Goal: Task Accomplishment & Management: Manage account settings

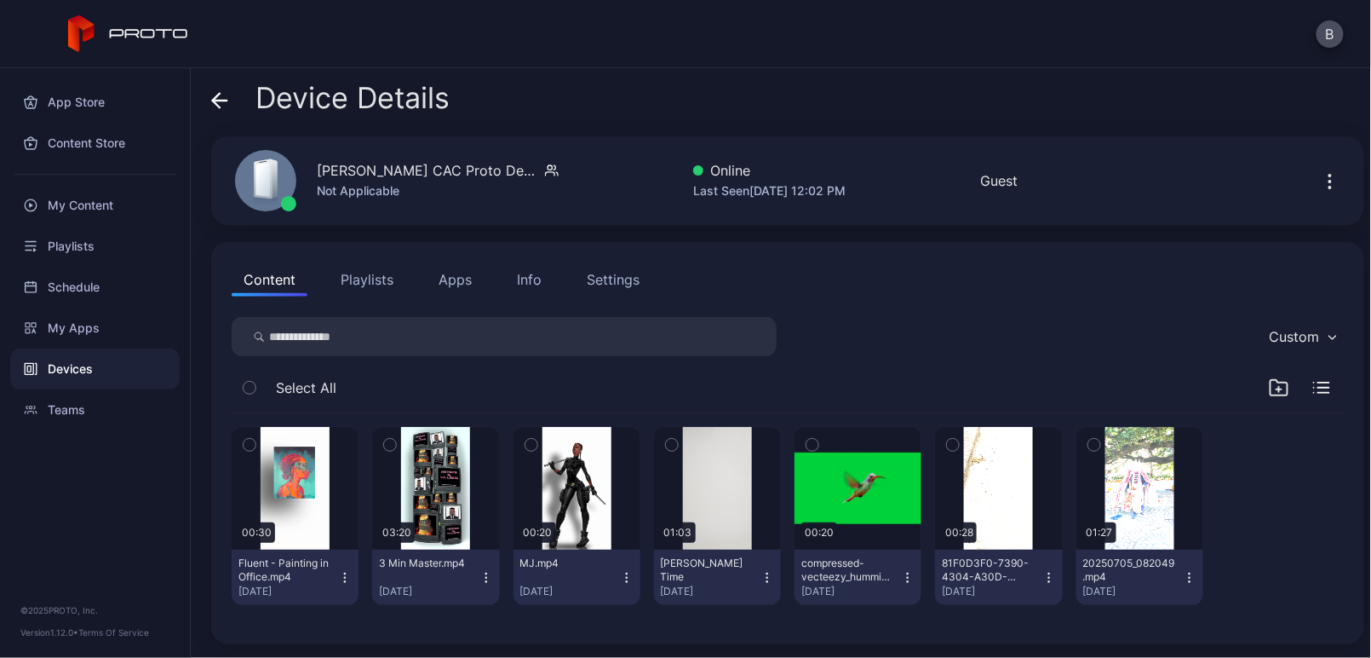
click at [761, 572] on icon "button" at bounding box center [768, 578] width 14 height 14
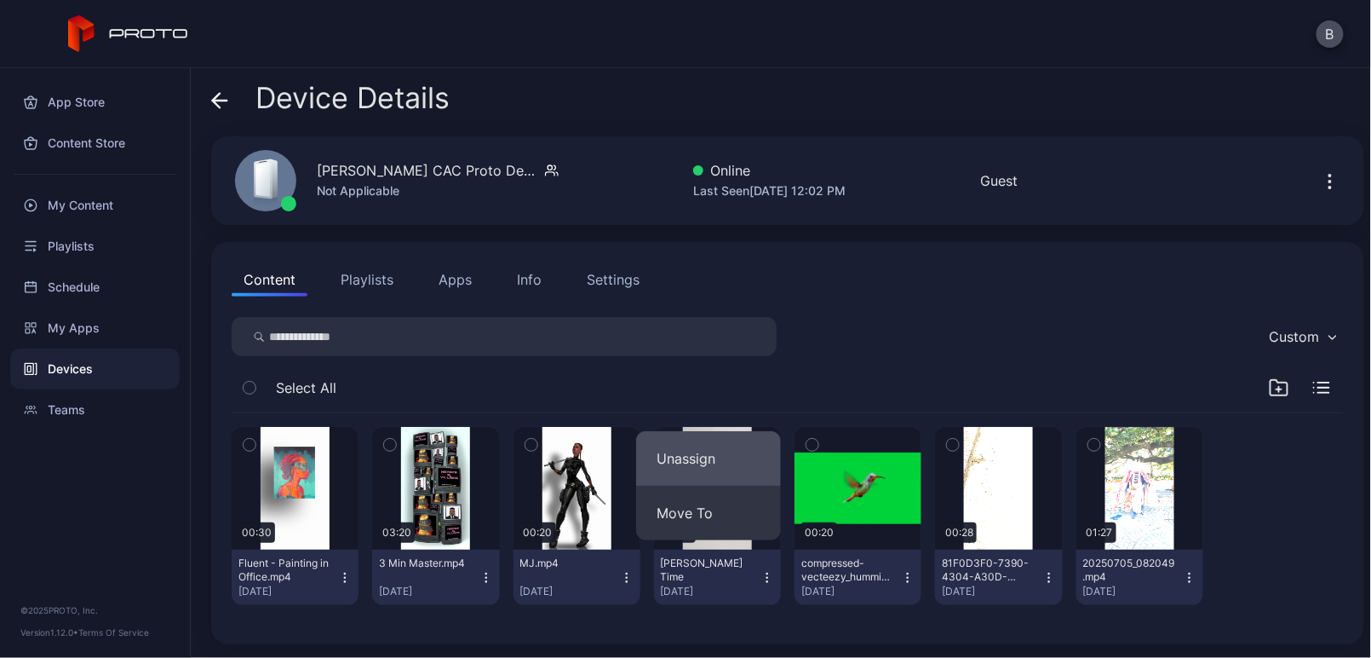
click at [712, 466] on button "Unassign" at bounding box center [708, 458] width 145 height 55
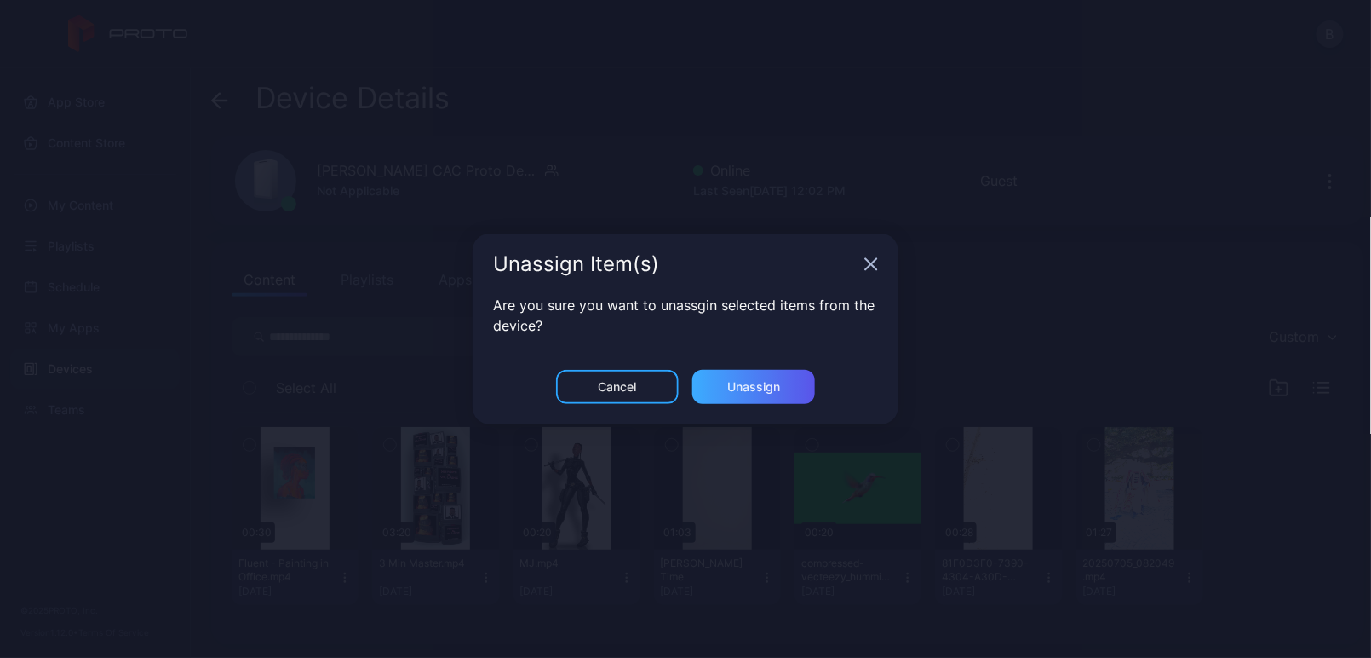
click at [759, 390] on div "Unassign" at bounding box center [753, 387] width 53 height 14
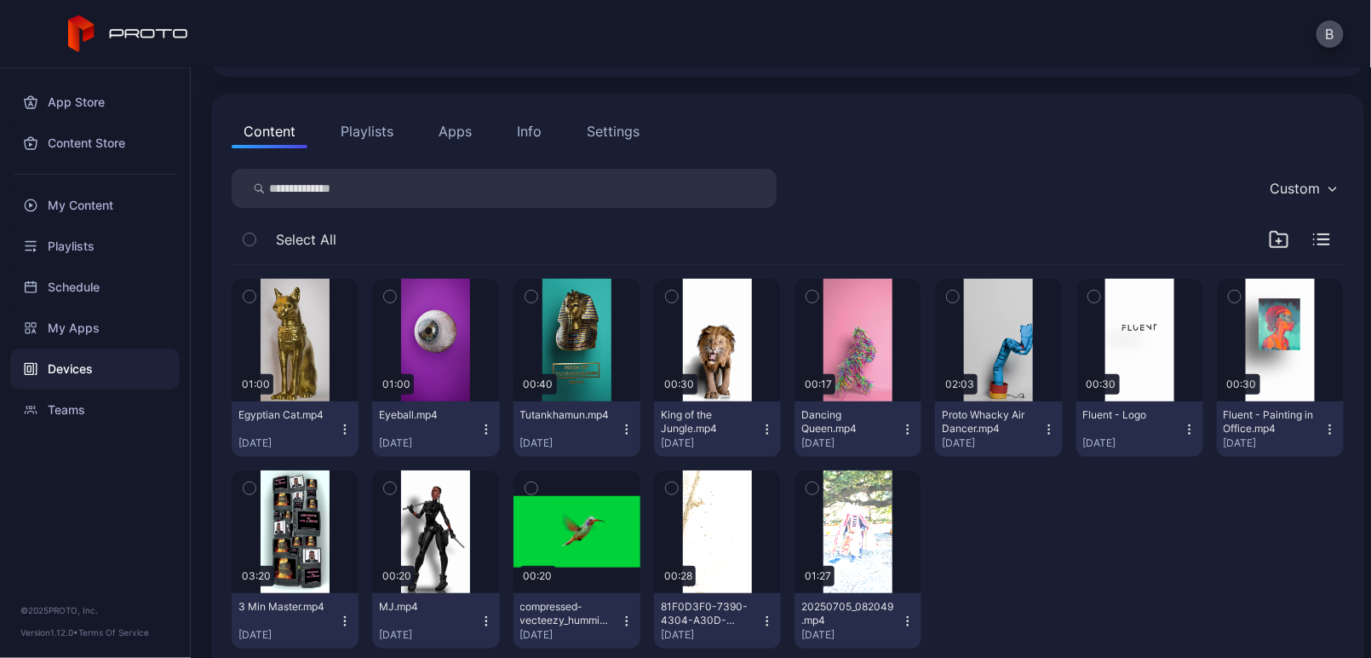
click at [83, 359] on div "Devices" at bounding box center [94, 368] width 169 height 41
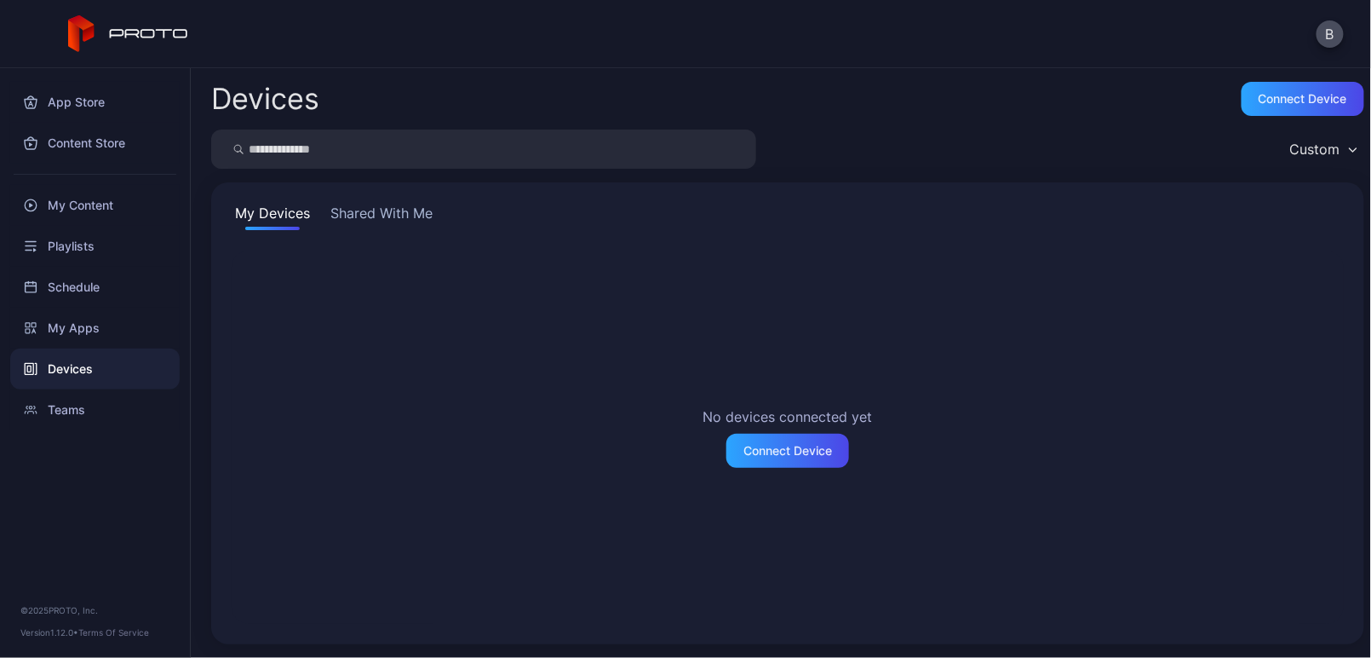
click at [389, 218] on button "Shared With Me" at bounding box center [381, 216] width 109 height 27
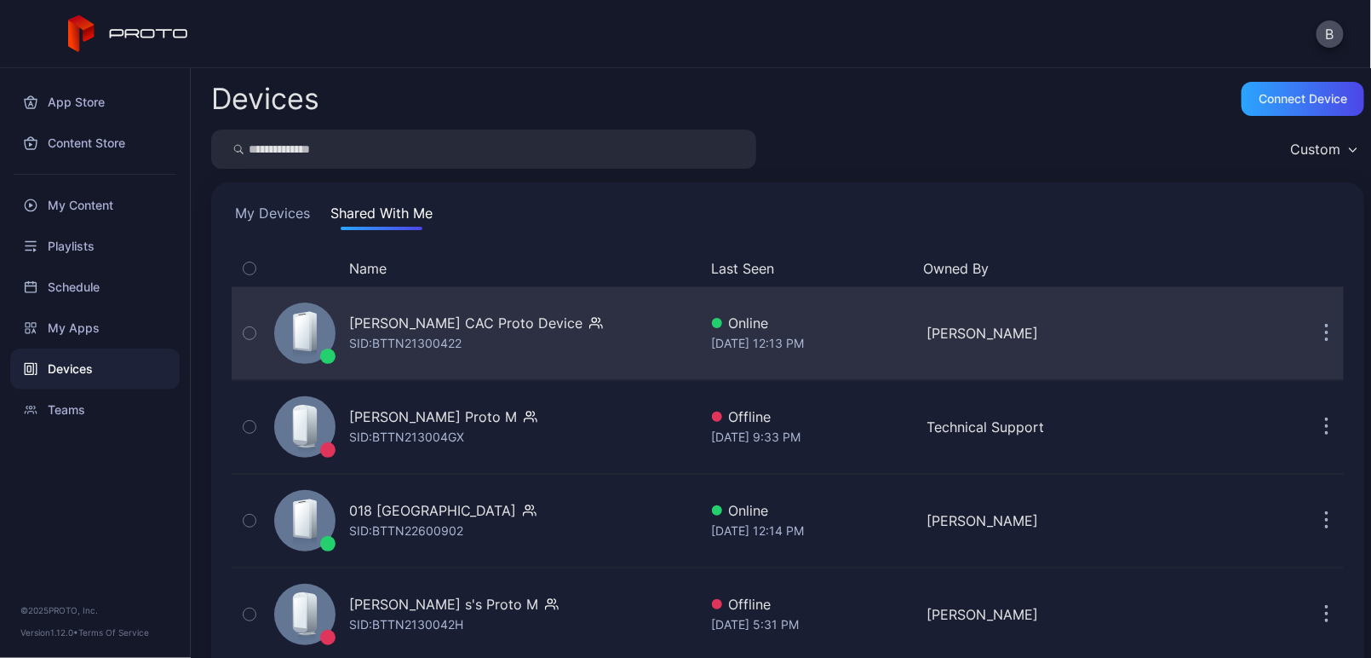
click at [464, 330] on div "[PERSON_NAME] CAC Proto Device" at bounding box center [465, 323] width 233 height 20
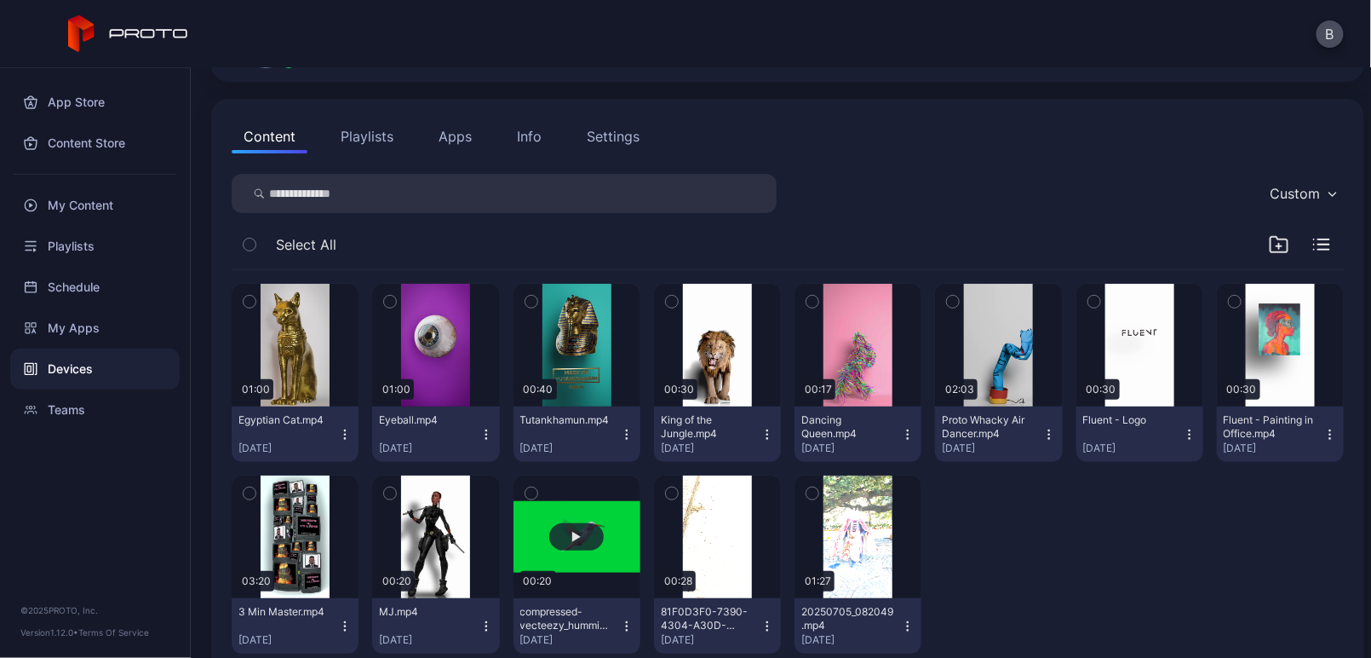
scroll to position [147, 0]
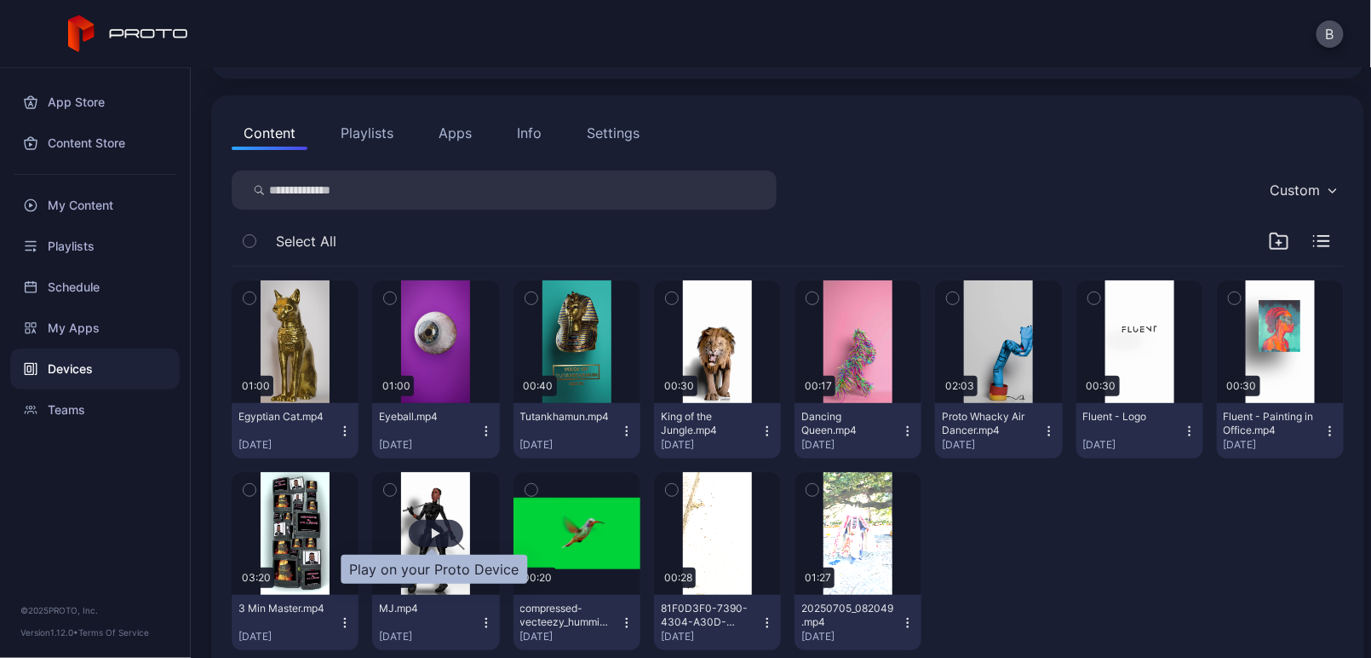
click at [435, 528] on div "button" at bounding box center [436, 533] width 9 height 10
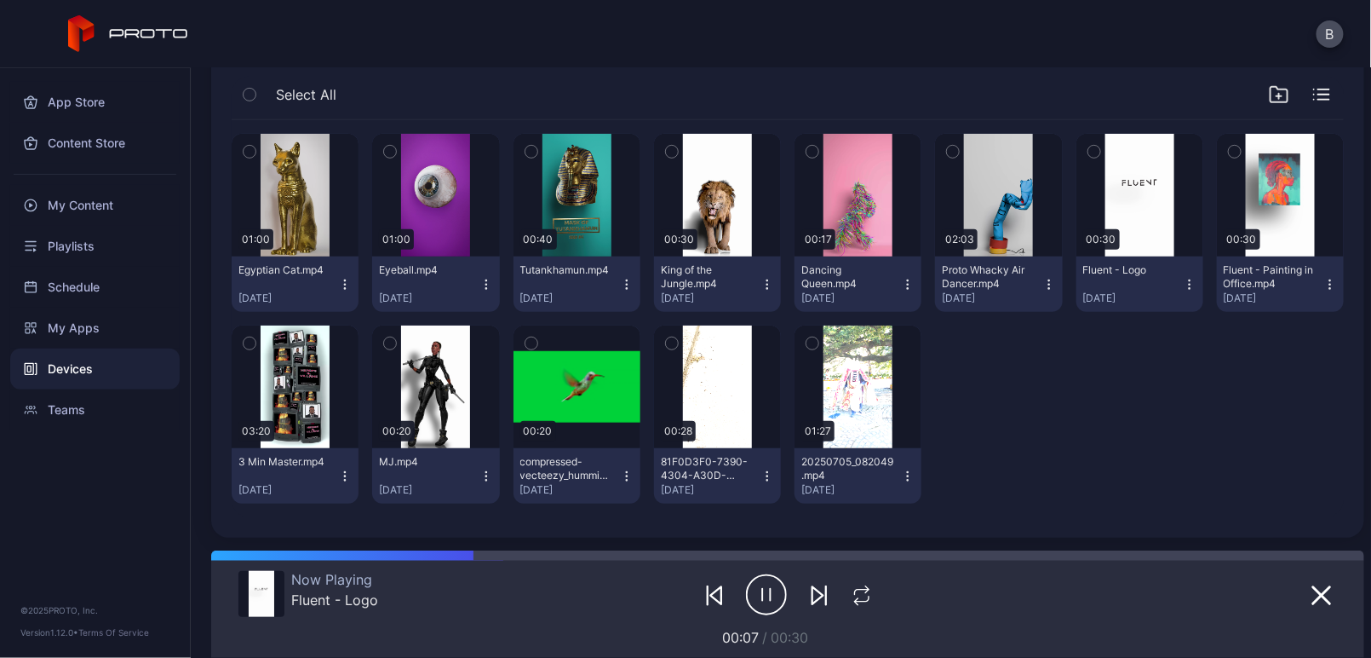
scroll to position [292, 0]
click at [342, 474] on icon "button" at bounding box center [345, 477] width 14 height 14
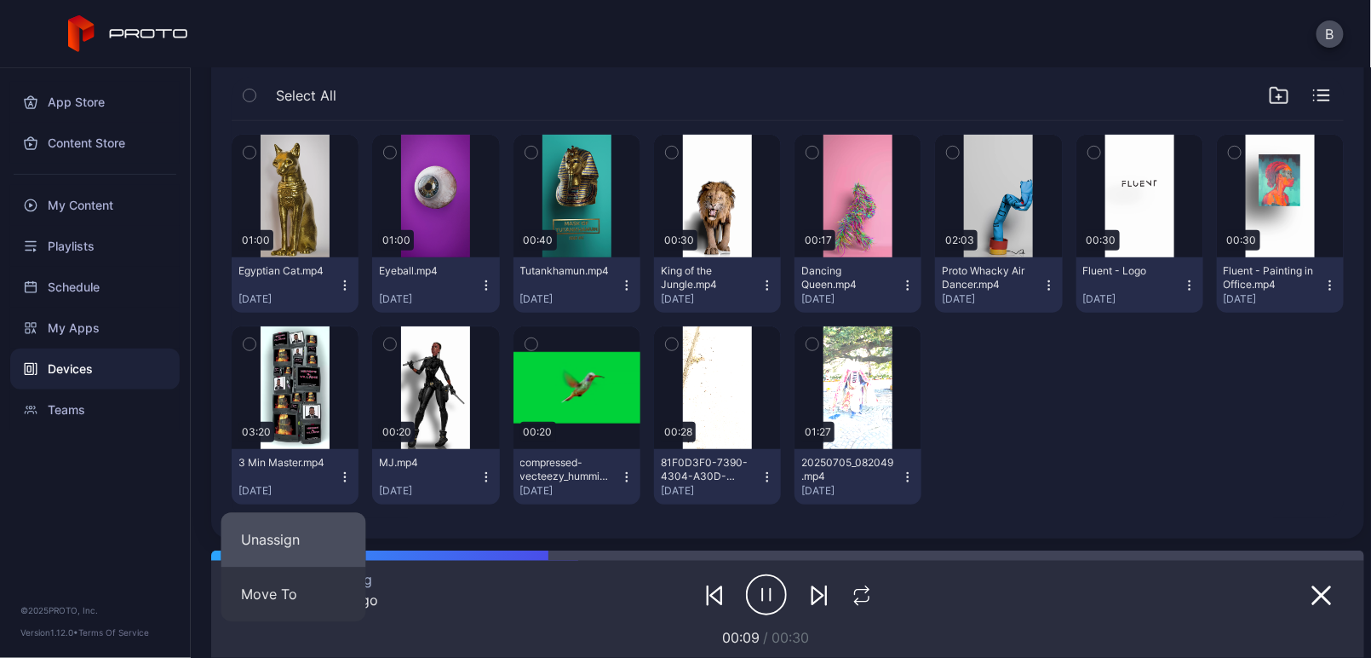
click at [321, 527] on button "Unassign" at bounding box center [293, 540] width 145 height 55
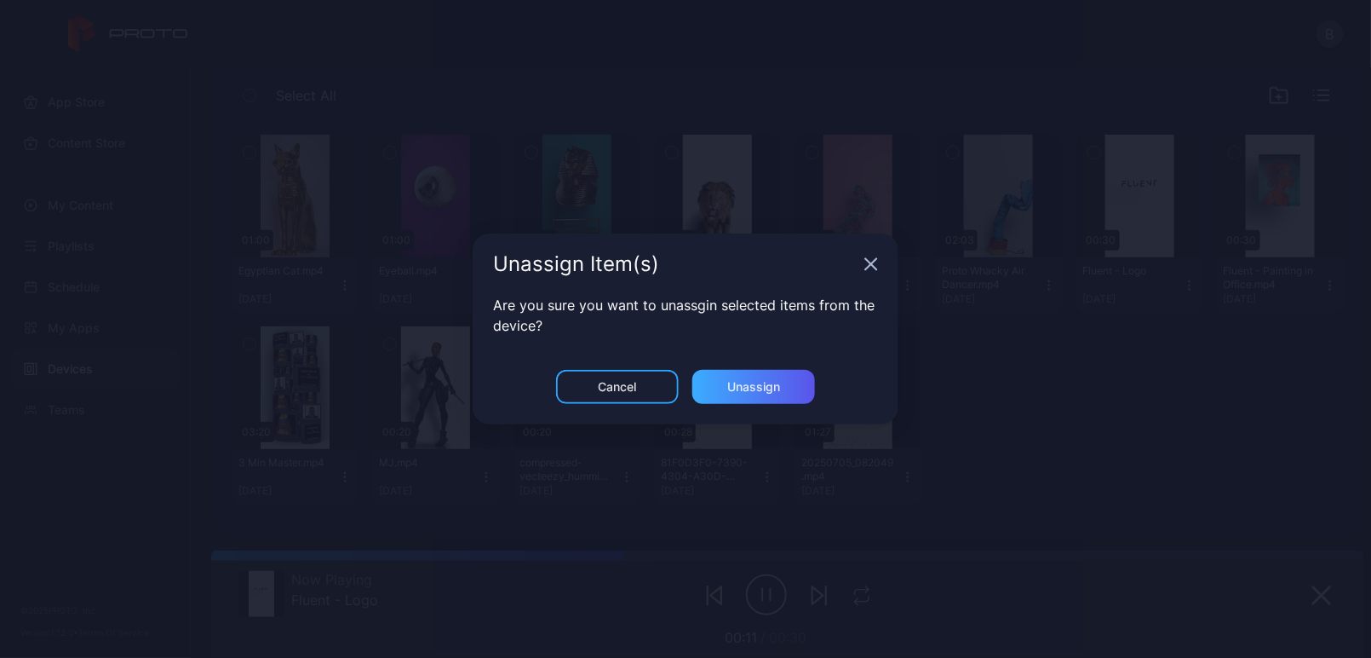
click at [746, 385] on div "Unassign" at bounding box center [753, 387] width 53 height 14
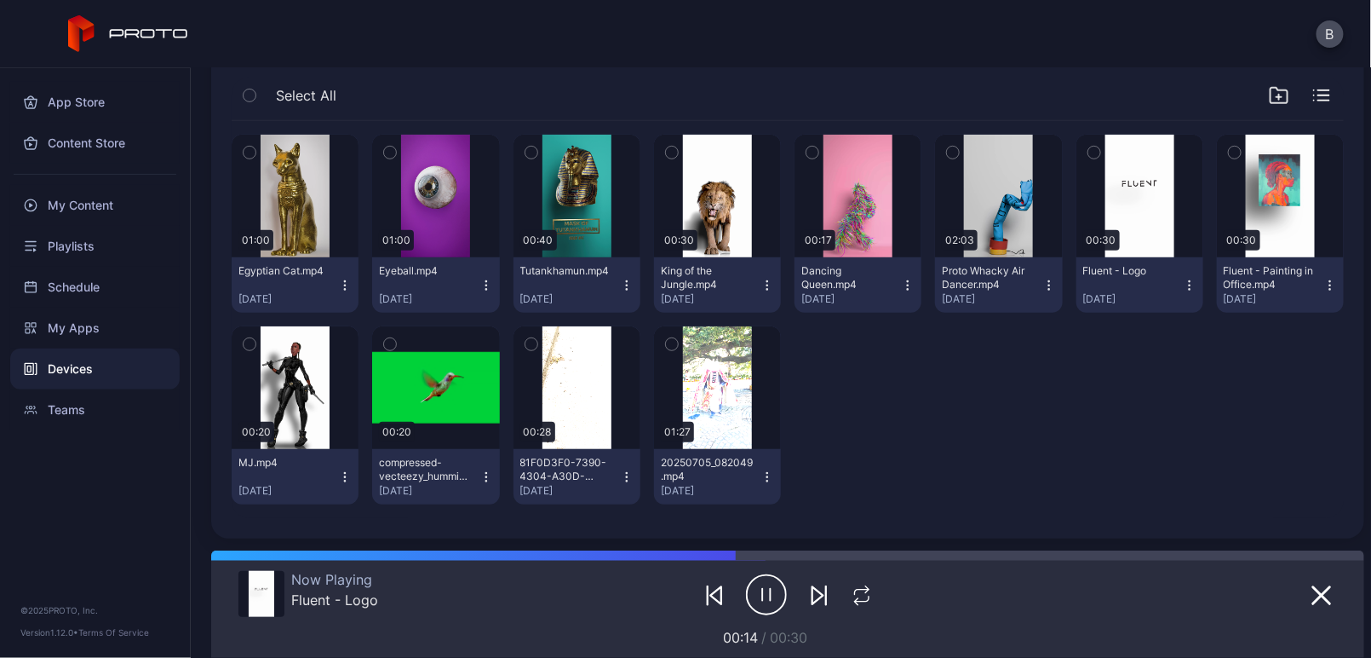
scroll to position [0, 0]
click at [344, 472] on icon "button" at bounding box center [345, 477] width 14 height 14
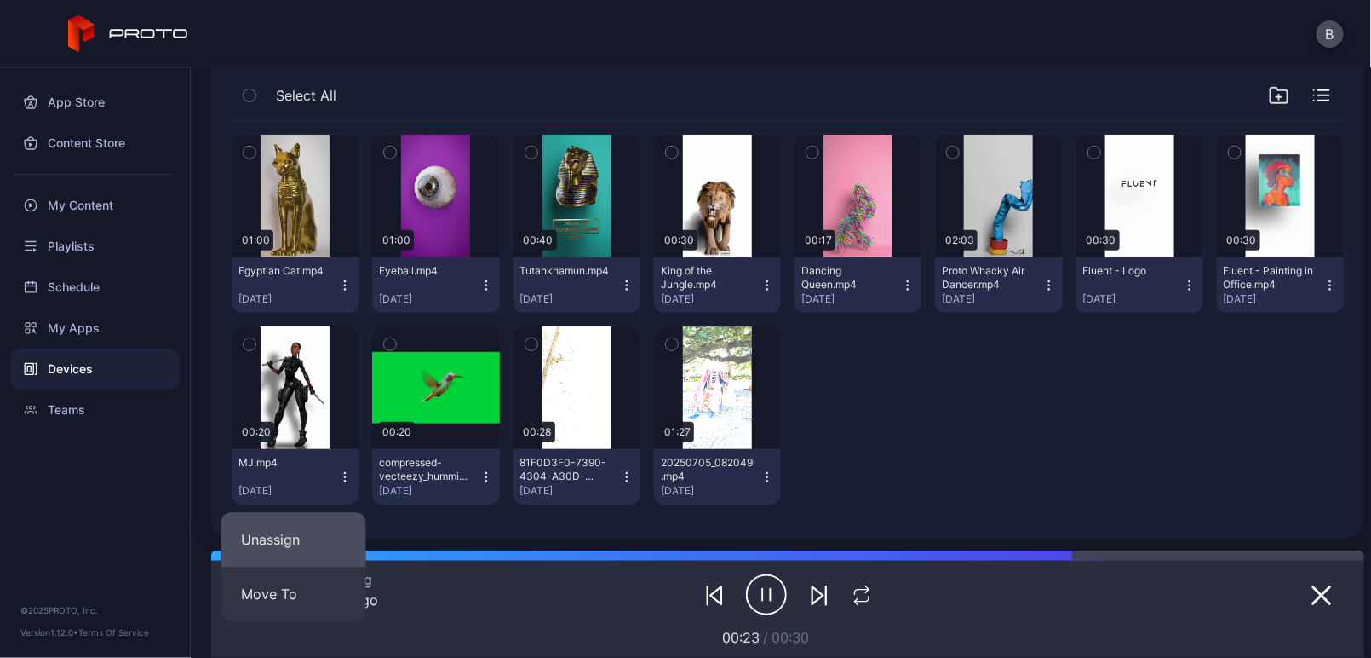
click at [305, 534] on button "Unassign" at bounding box center [293, 540] width 145 height 55
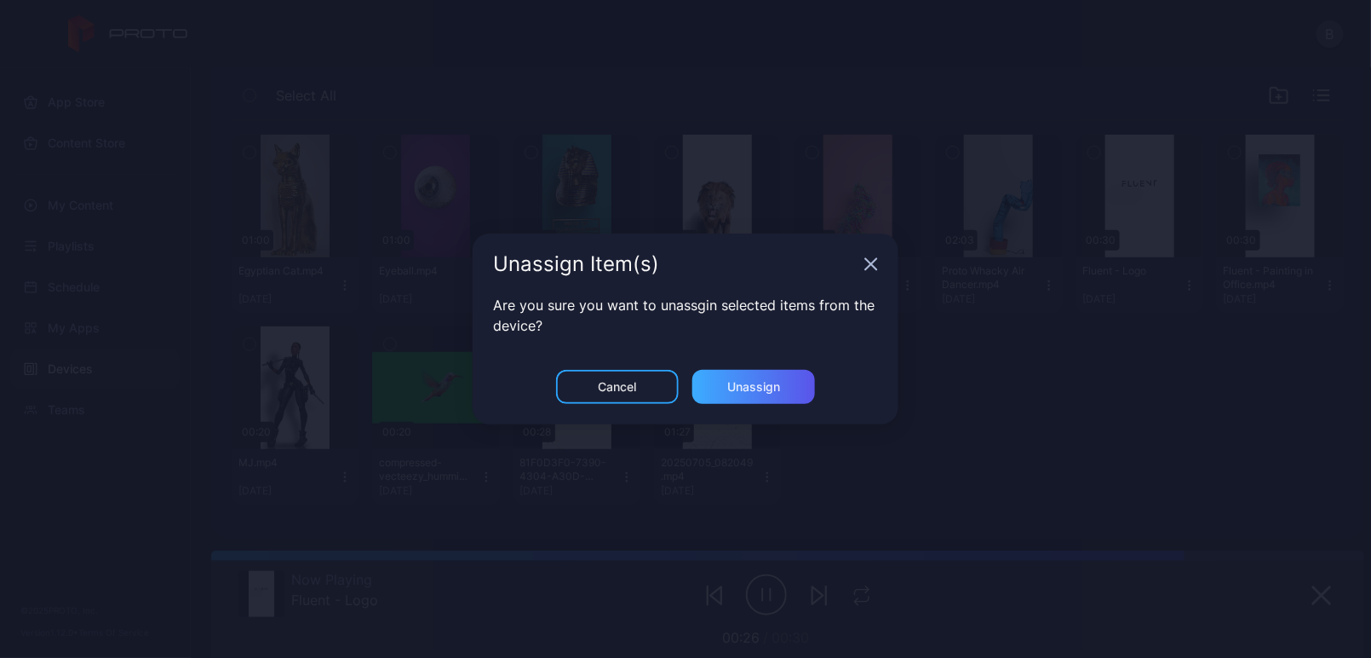
click at [750, 385] on div "Unassign" at bounding box center [753, 387] width 53 height 14
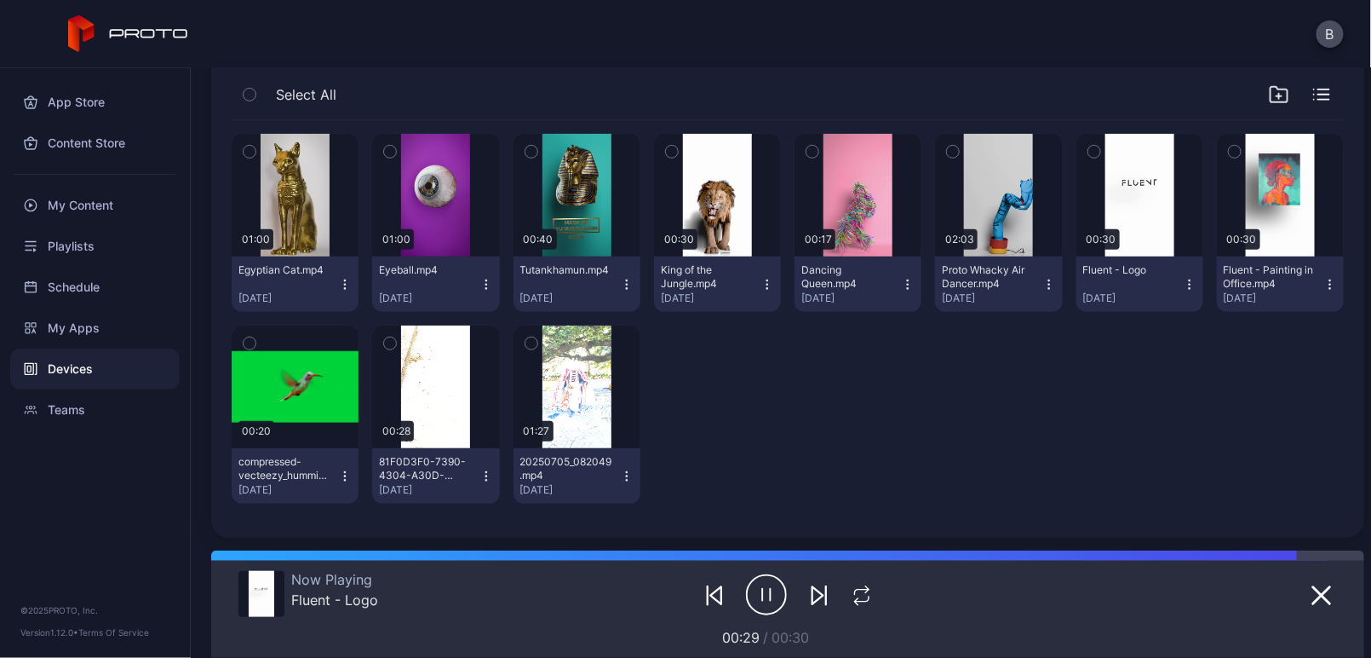
scroll to position [292, 0]
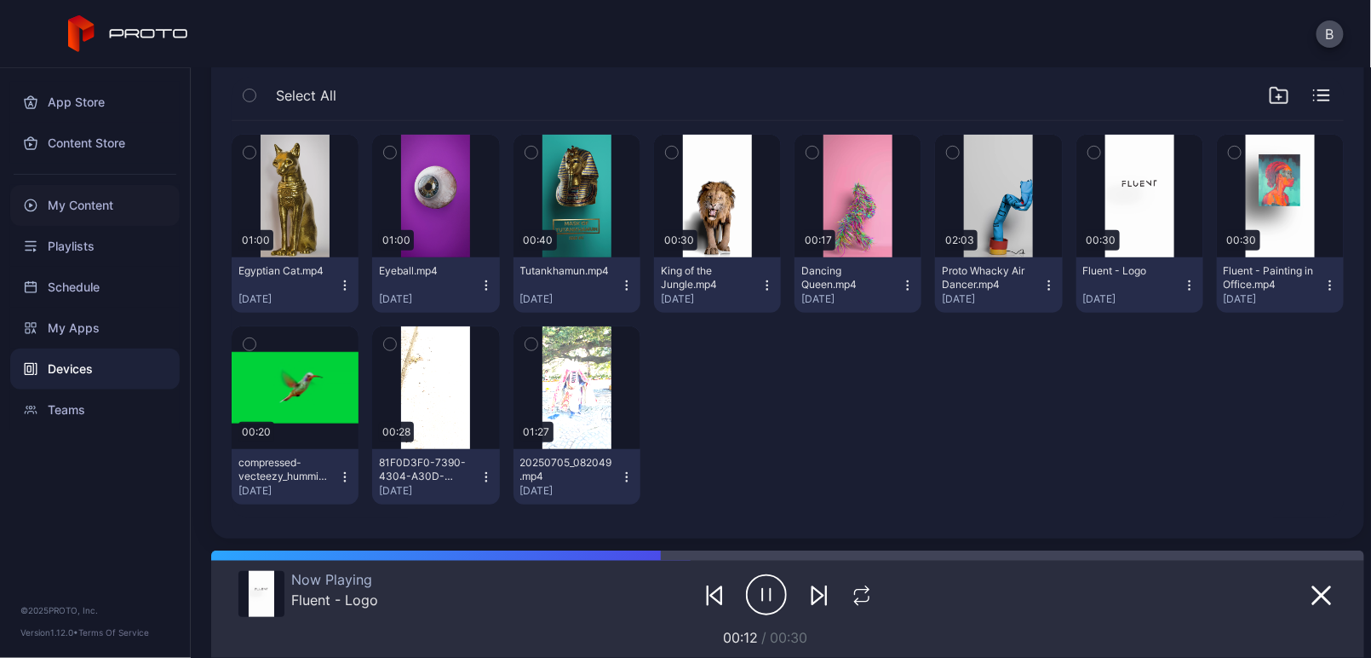
click at [122, 201] on div "My Content" at bounding box center [94, 205] width 169 height 41
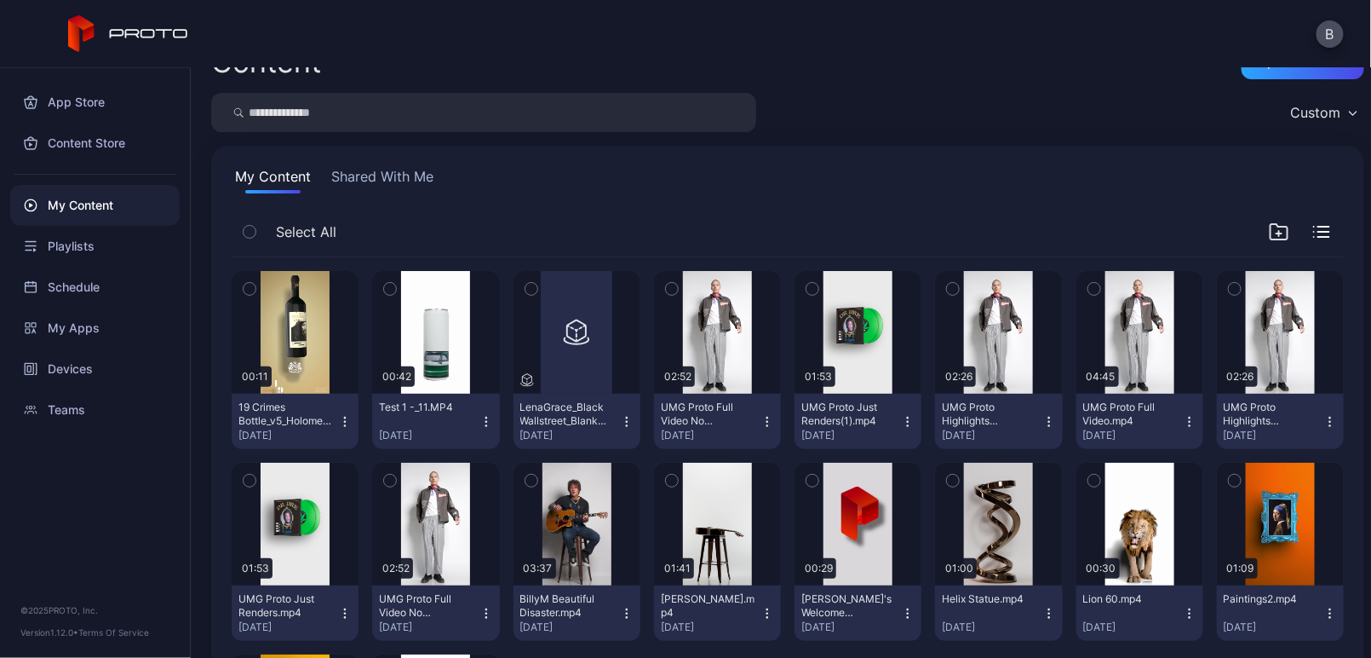
scroll to position [19, 0]
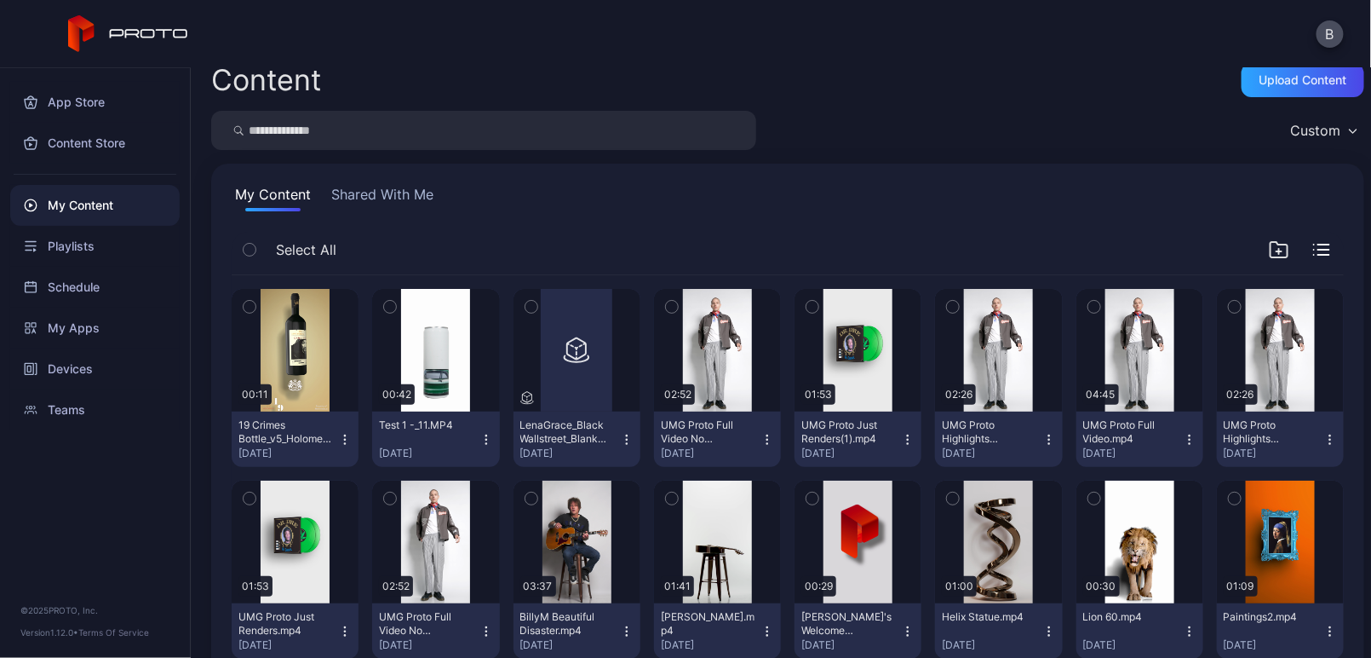
click at [412, 201] on button "Shared With Me" at bounding box center [382, 197] width 109 height 27
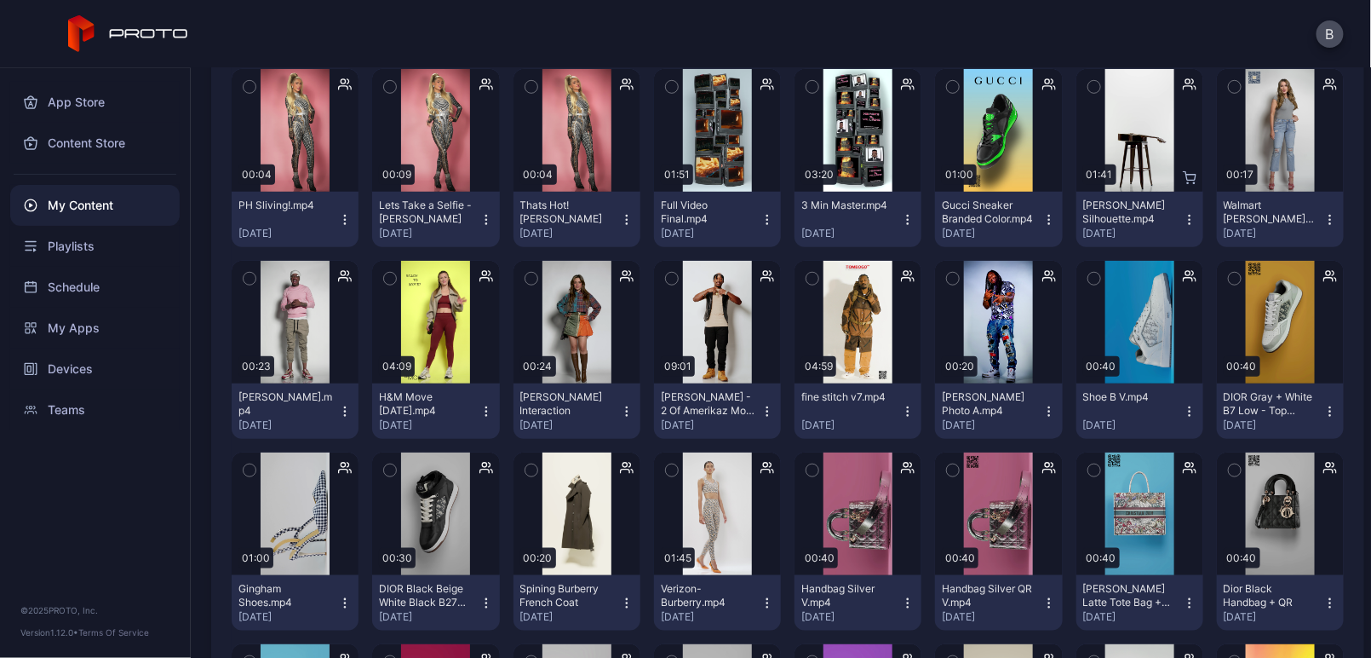
scroll to position [2716, 0]
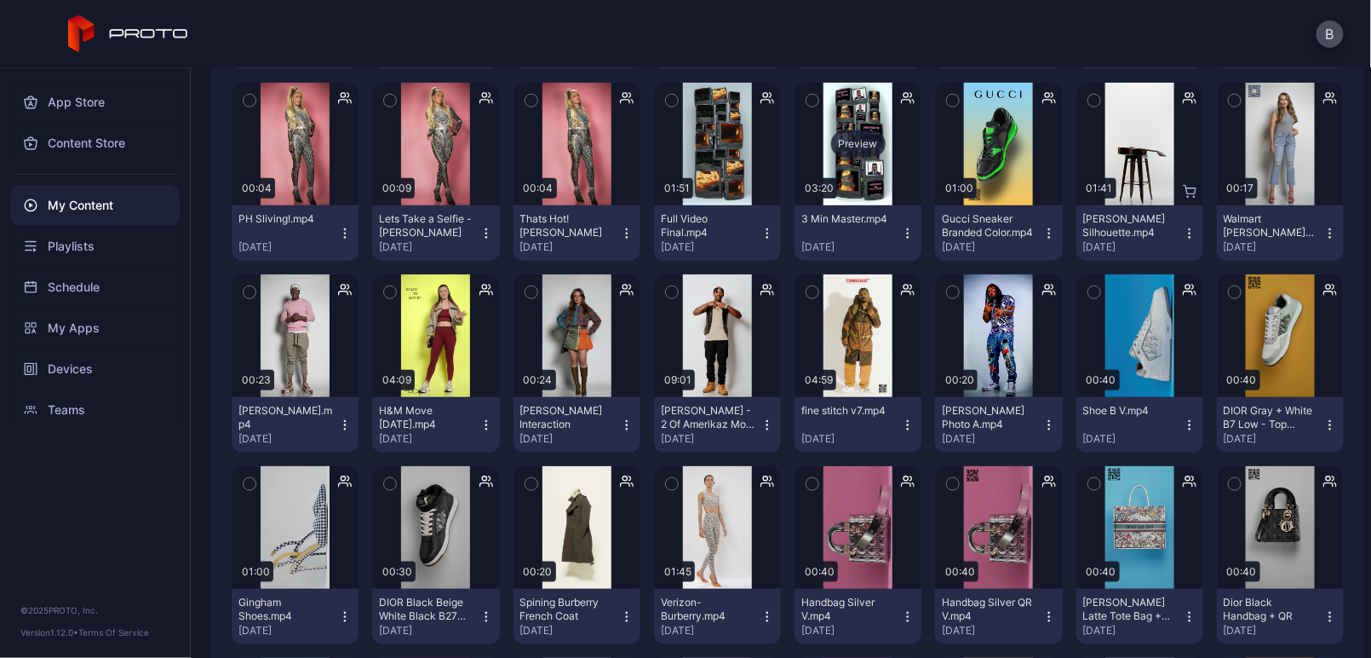
click at [850, 150] on div "Preview" at bounding box center [858, 143] width 55 height 27
